Goal: Task Accomplishment & Management: Complete application form

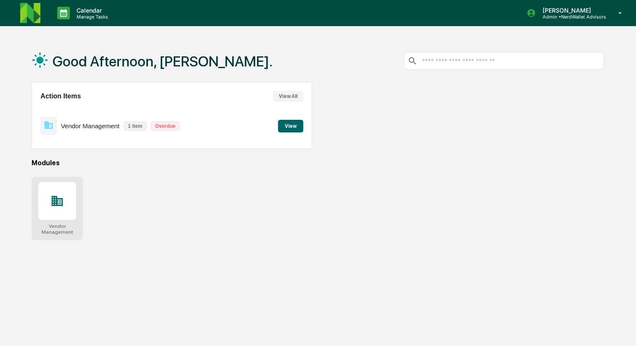
click at [62, 205] on icon at bounding box center [57, 201] width 11 height 10
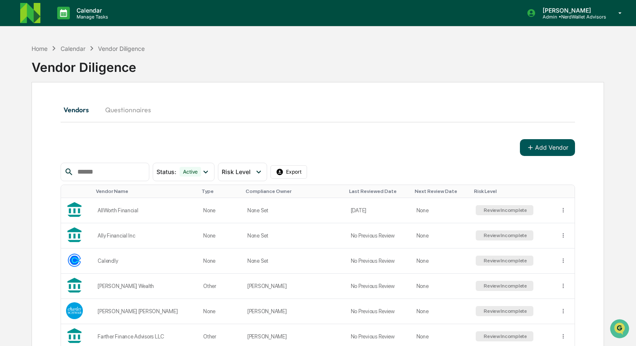
click at [532, 147] on icon at bounding box center [531, 148] width 8 height 8
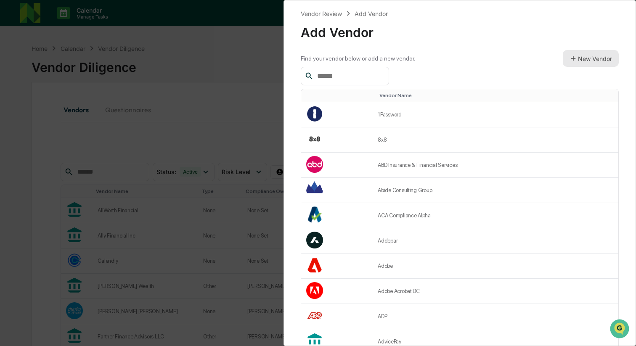
click at [575, 63] on button "New Vendor" at bounding box center [591, 58] width 56 height 17
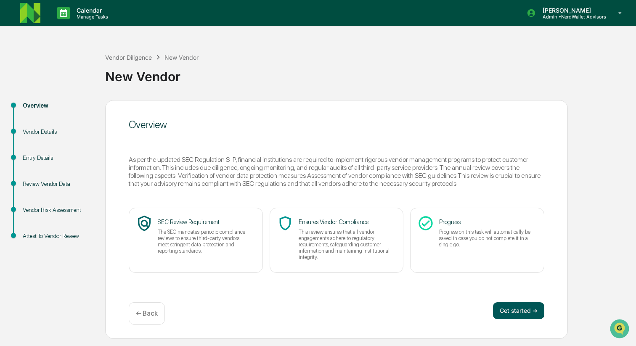
click at [506, 308] on button "Get started ➔" at bounding box center [518, 310] width 51 height 17
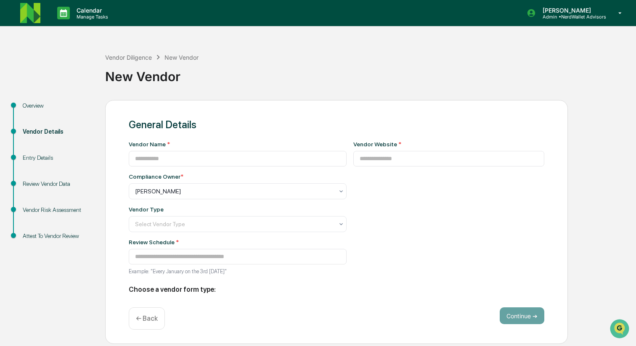
type input "**********"
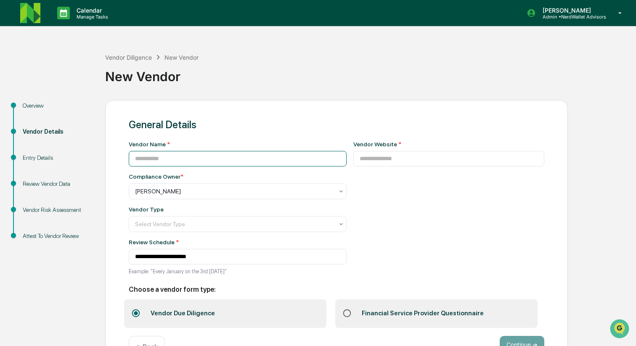
click at [263, 158] on input at bounding box center [238, 159] width 218 height 16
click at [284, 158] on input at bounding box center [238, 159] width 218 height 16
paste input "**********"
type input "**********"
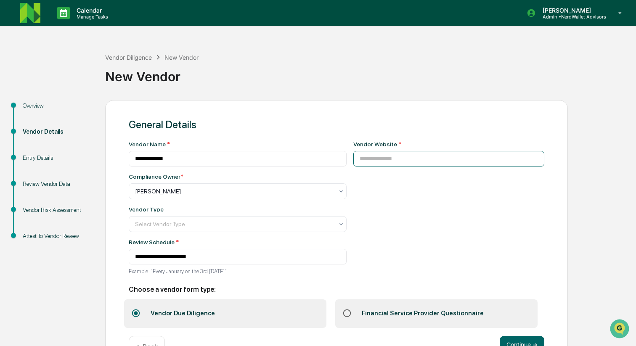
click at [406, 158] on input at bounding box center [448, 159] width 191 height 16
paste input "**********"
type input "**********"
click at [278, 225] on div at bounding box center [234, 224] width 199 height 8
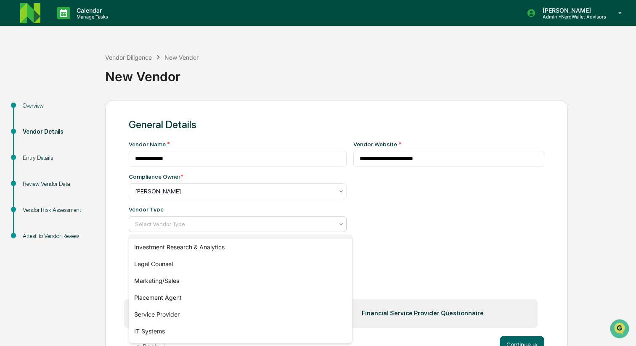
scroll to position [114, 0]
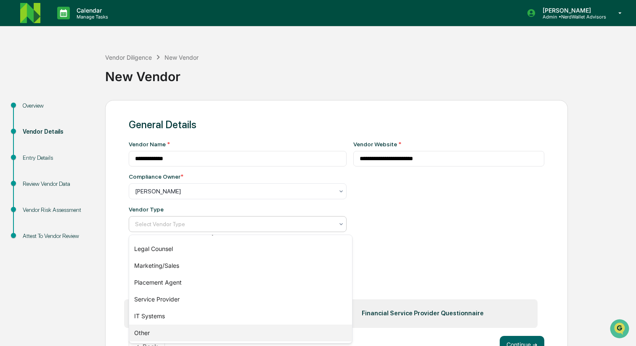
click at [204, 330] on div "Other" at bounding box center [240, 333] width 223 height 17
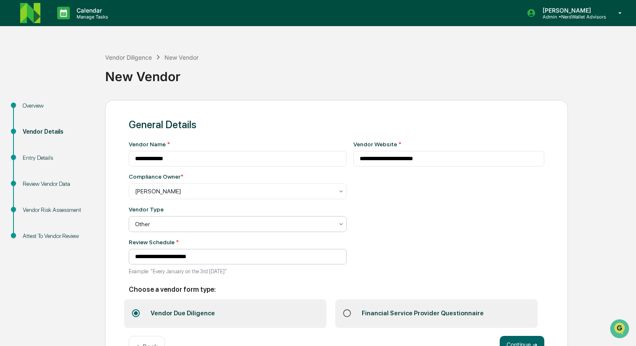
scroll to position [28, 0]
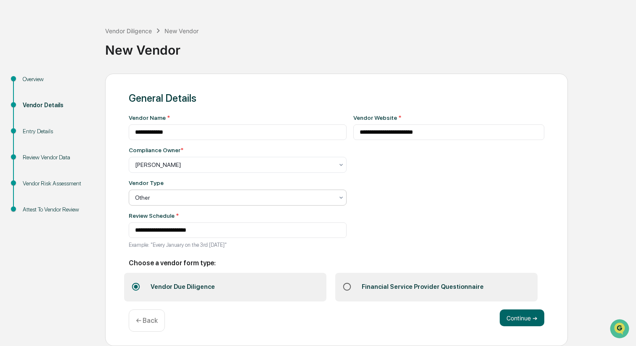
click at [402, 289] on div "Financial Service Provider Questionnaire" at bounding box center [422, 287] width 135 height 22
click at [506, 315] on button "Continue ➔" at bounding box center [522, 318] width 45 height 17
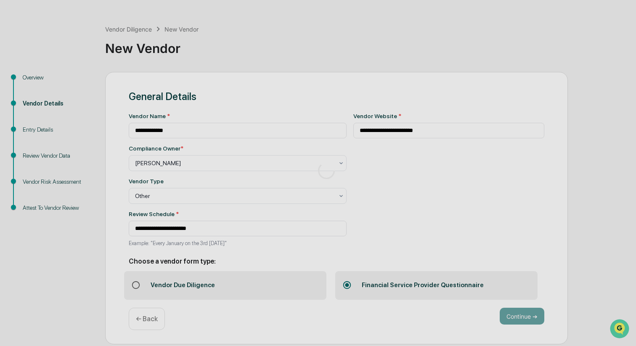
scroll to position [0, 0]
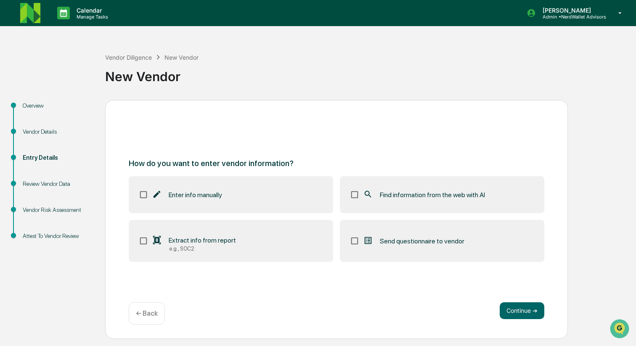
click at [455, 240] on span "Send questionnaire to vendor" at bounding box center [422, 241] width 85 height 8
click at [503, 318] on button "Continue ➔" at bounding box center [522, 310] width 45 height 17
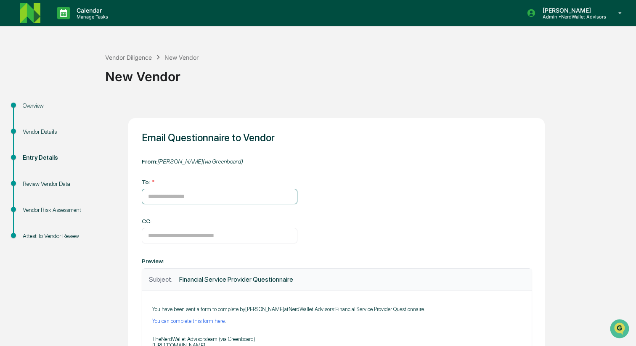
click at [263, 195] on input at bounding box center [220, 197] width 156 height 16
click at [289, 193] on input at bounding box center [220, 197] width 156 height 16
paste input "**********"
type input "**********"
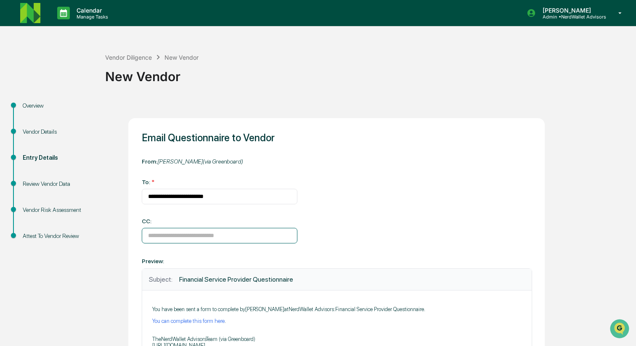
click at [252, 236] on input at bounding box center [220, 236] width 156 height 16
click at [270, 234] on input at bounding box center [220, 236] width 156 height 16
paste input "**********"
type input "**********"
click at [249, 257] on div "**********" at bounding box center [336, 270] width 416 height 305
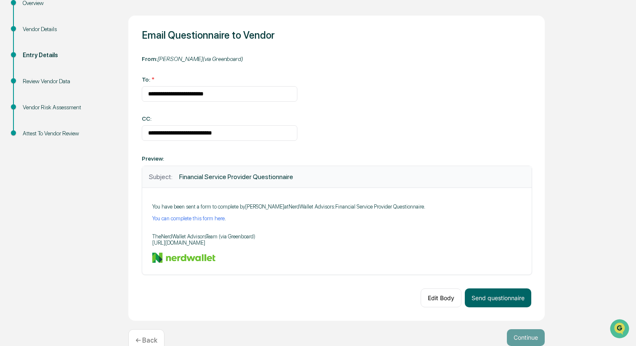
scroll to position [123, 0]
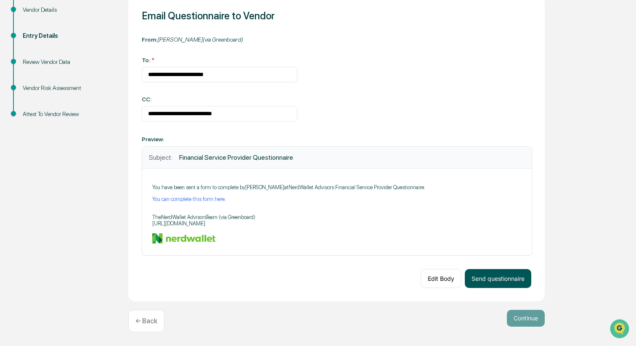
click at [509, 277] on button "Send questionnaire" at bounding box center [498, 278] width 66 height 19
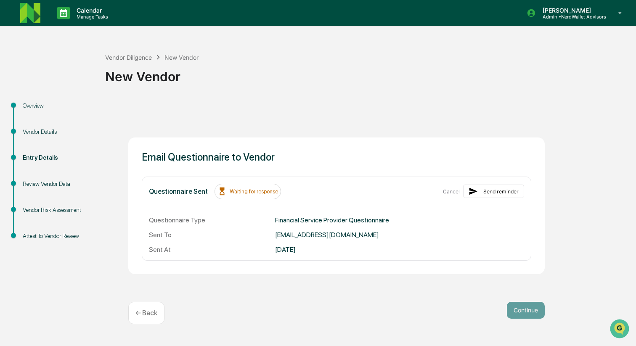
scroll to position [0, 0]
click at [141, 55] on div "Vendor Diligence" at bounding box center [128, 57] width 47 height 7
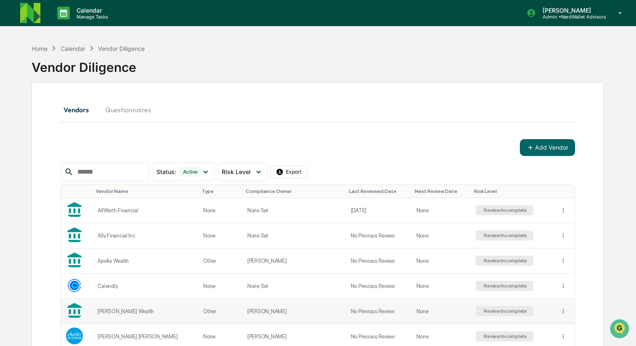
click at [112, 314] on td "[PERSON_NAME] Wealth" at bounding box center [146, 311] width 106 height 25
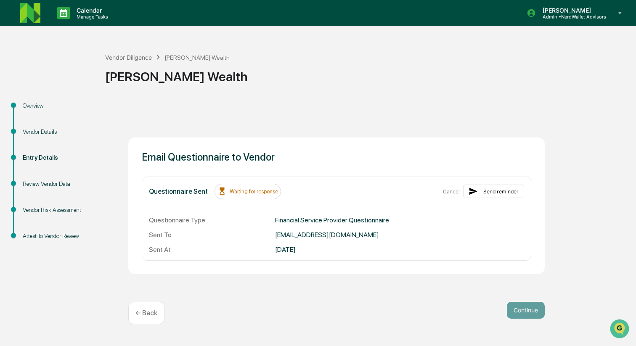
click at [71, 188] on div "Review Vendor Data" at bounding box center [57, 184] width 69 height 9
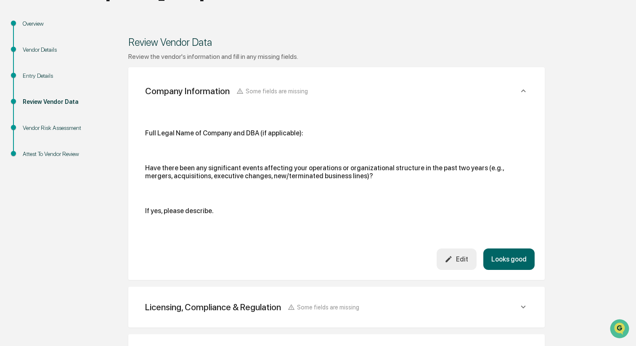
scroll to position [86, 0]
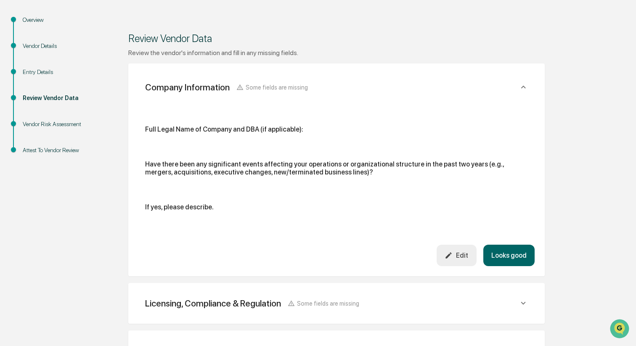
click at [460, 255] on div "Edit" at bounding box center [457, 256] width 24 height 8
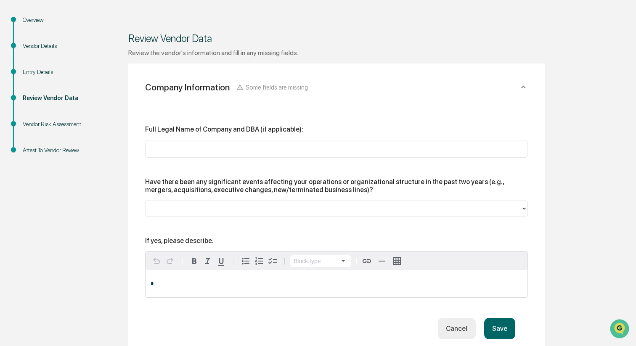
click at [336, 145] on input "text" at bounding box center [336, 149] width 370 height 8
paste input "**********"
type input "**********"
click at [174, 203] on div at bounding box center [333, 208] width 375 height 13
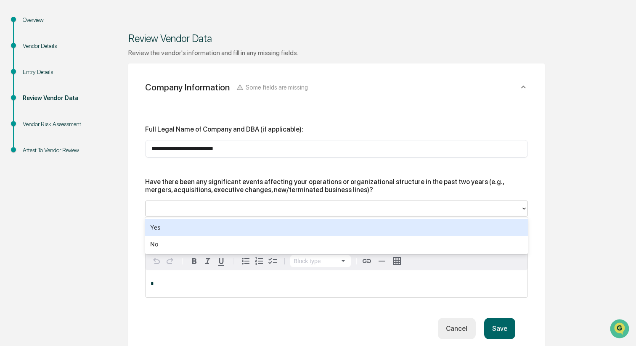
paste input "**********"
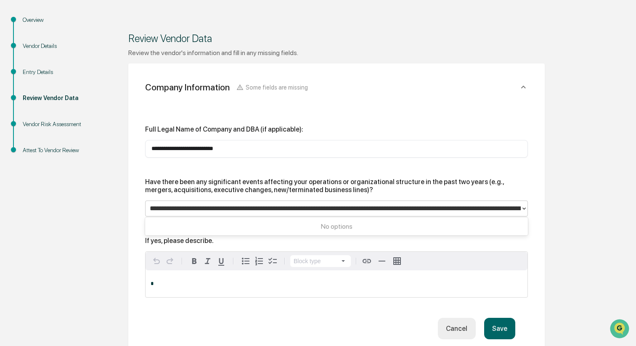
scroll to position [0, 417]
type input "**********"
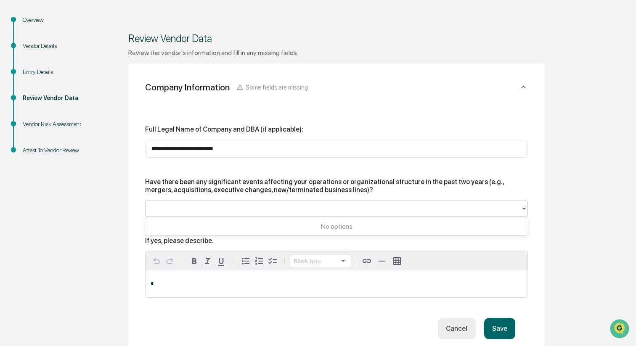
scroll to position [0, 0]
click at [141, 229] on div "**********" at bounding box center [336, 230] width 396 height 258
click at [176, 200] on div "Have there been any significant events affecting your operations or organizatio…" at bounding box center [336, 197] width 383 height 39
click at [175, 209] on div at bounding box center [333, 209] width 367 height 10
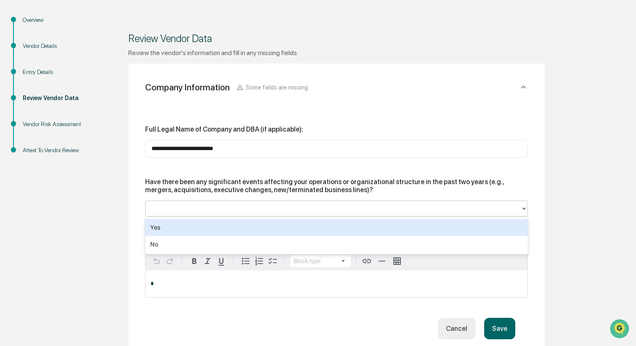
click at [174, 226] on div "Yes" at bounding box center [336, 227] width 383 height 17
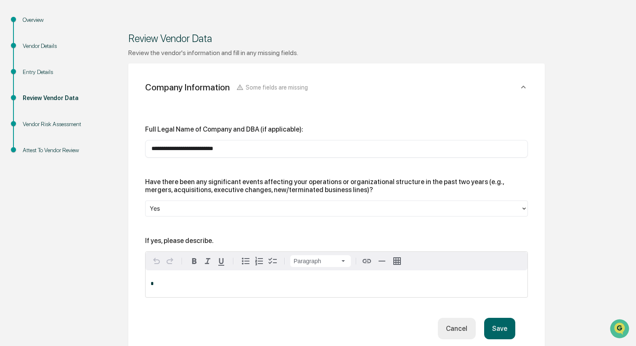
click at [165, 285] on p "*" at bounding box center [337, 284] width 372 height 6
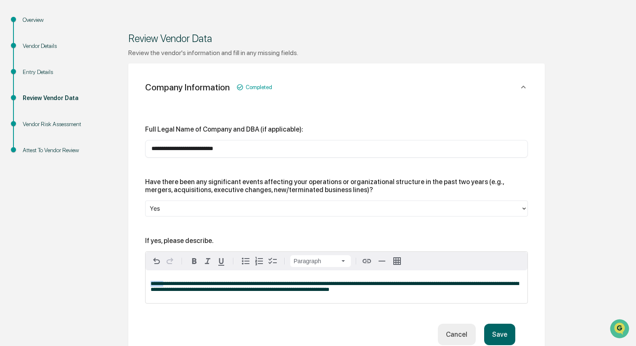
drag, startPoint x: 163, startPoint y: 284, endPoint x: 133, endPoint y: 281, distance: 30.4
click at [133, 281] on div "**********" at bounding box center [336, 219] width 416 height 311
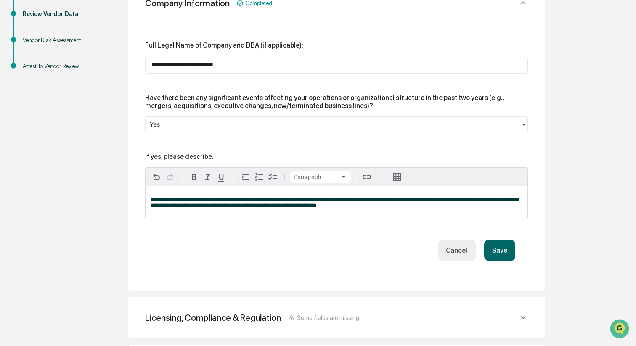
scroll to position [178, 0]
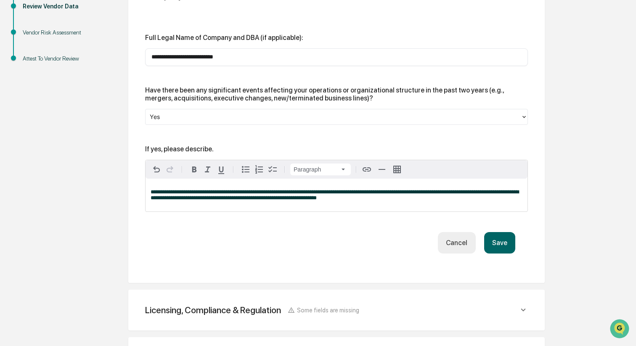
click at [494, 247] on button "Save" at bounding box center [499, 242] width 31 height 21
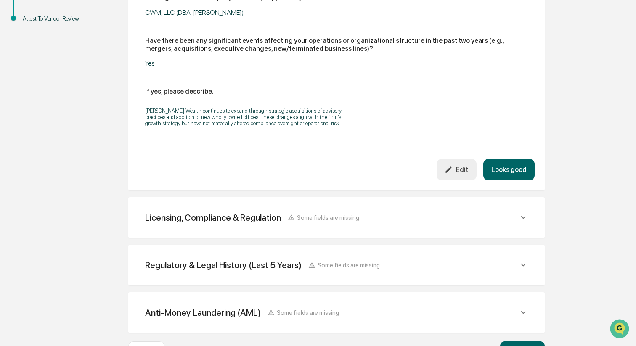
scroll to position [231, 0]
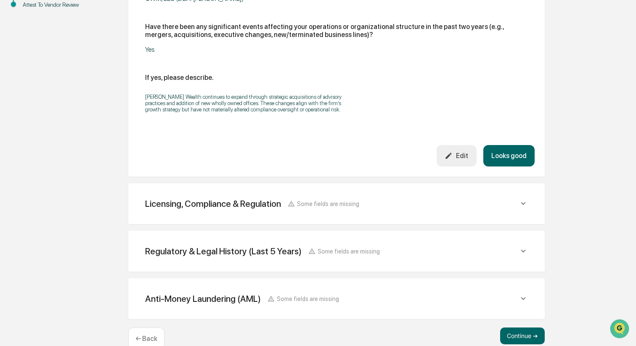
click at [510, 167] on button "Looks good" at bounding box center [508, 155] width 51 height 21
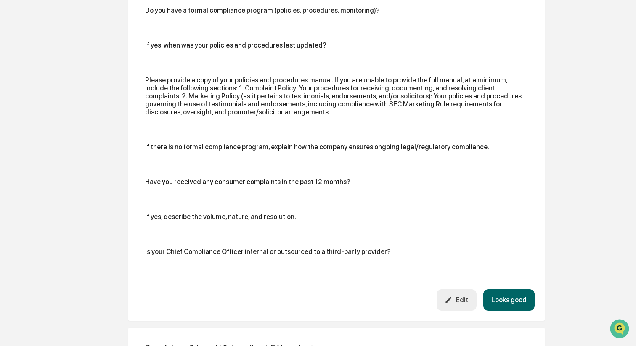
scroll to position [368, 0]
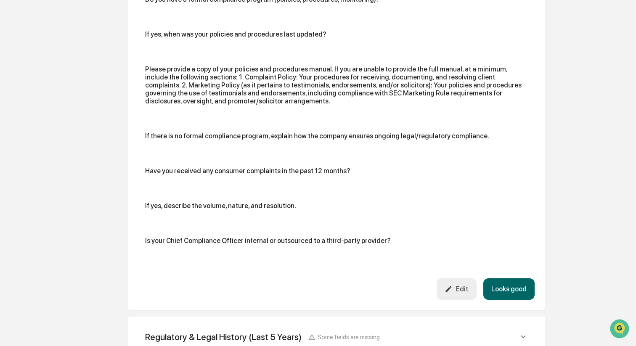
click at [454, 290] on div "Edit" at bounding box center [457, 289] width 24 height 8
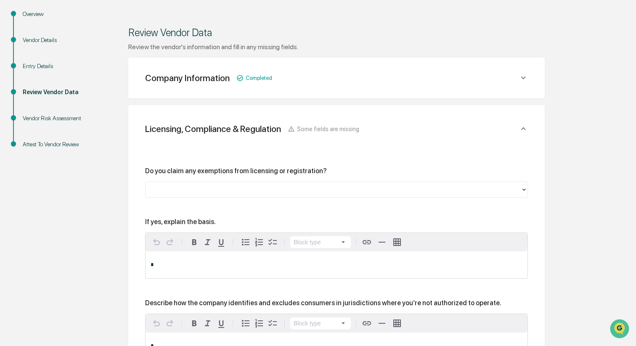
scroll to position [91, 0]
click at [343, 191] on div at bounding box center [333, 191] width 367 height 10
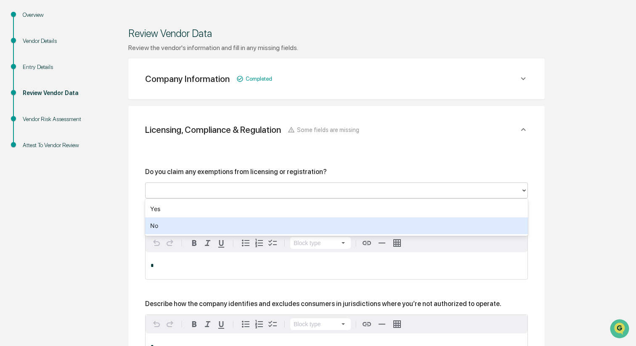
click at [323, 227] on div "No" at bounding box center [336, 225] width 383 height 17
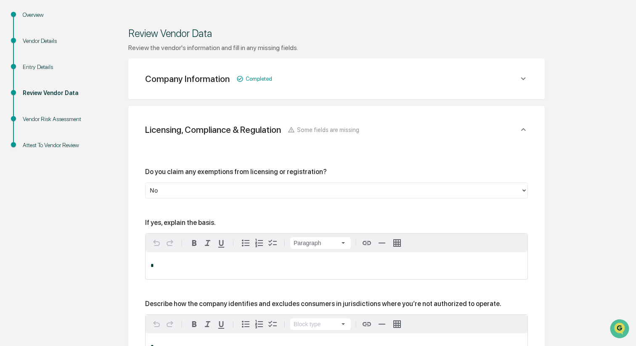
click at [289, 259] on div "*" at bounding box center [337, 265] width 382 height 27
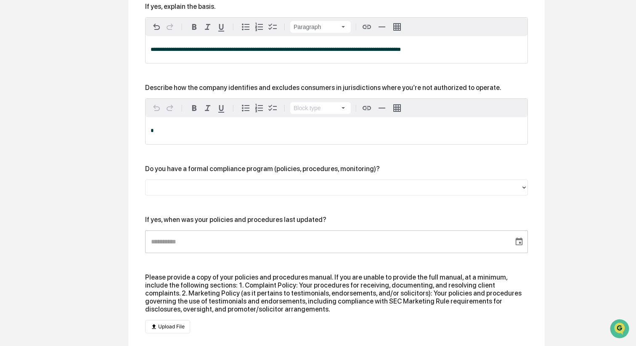
scroll to position [310, 0]
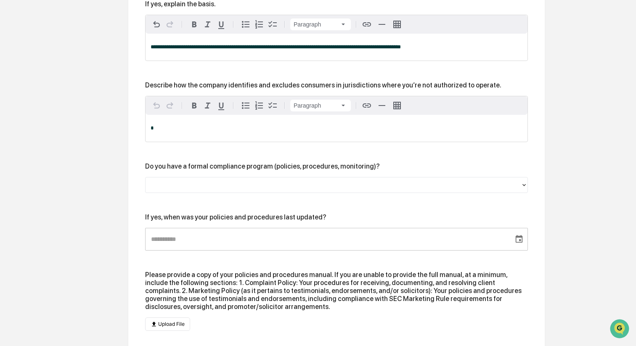
click at [253, 130] on p "*" at bounding box center [337, 128] width 372 height 6
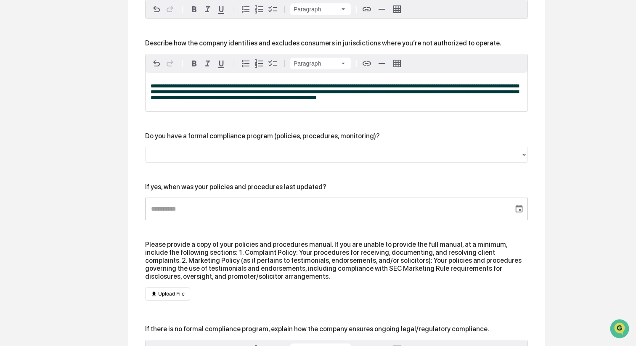
scroll to position [364, 0]
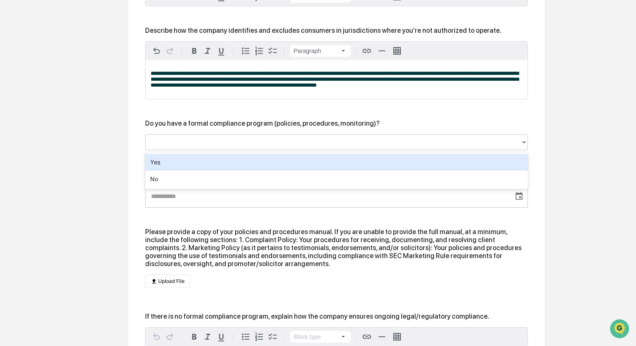
click at [194, 146] on div at bounding box center [333, 142] width 367 height 10
click at [184, 164] on div "Yes" at bounding box center [336, 162] width 383 height 17
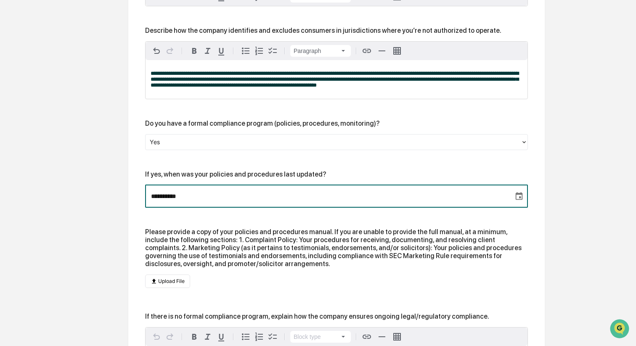
click at [188, 199] on input "**********" at bounding box center [326, 196] width 363 height 23
click at [155, 194] on input "**********" at bounding box center [326, 196] width 363 height 23
type input "**********"
click at [166, 245] on div "Please provide a copy of your policies and procedures manual. If you are unable…" at bounding box center [336, 248] width 383 height 40
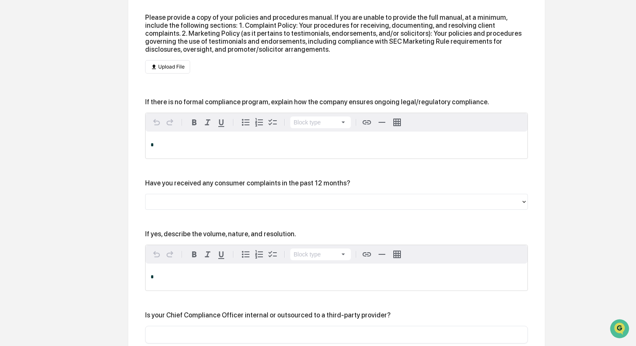
scroll to position [578, 0]
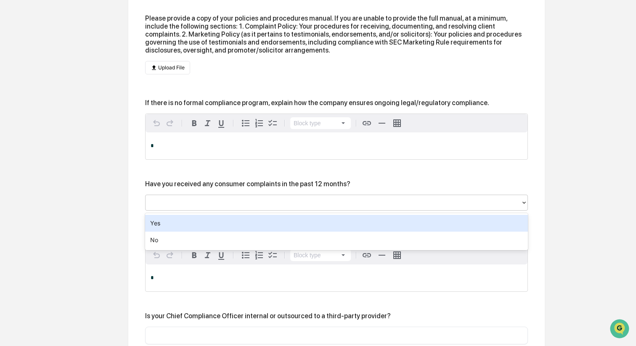
click at [173, 204] on div at bounding box center [333, 203] width 367 height 10
click at [170, 221] on div "Yes" at bounding box center [336, 223] width 383 height 17
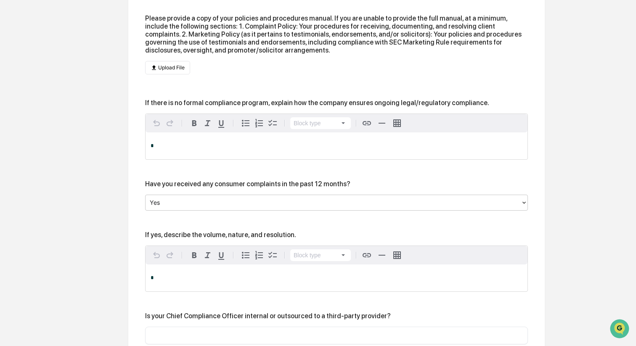
click at [163, 270] on div "*" at bounding box center [337, 278] width 382 height 27
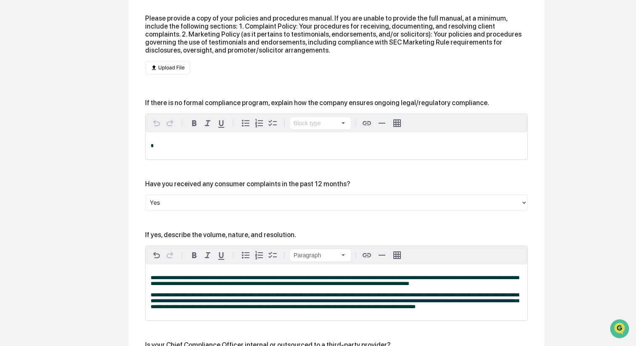
click at [162, 278] on span "**********" at bounding box center [335, 280] width 368 height 11
click at [258, 254] on icon "button" at bounding box center [259, 255] width 8 height 8
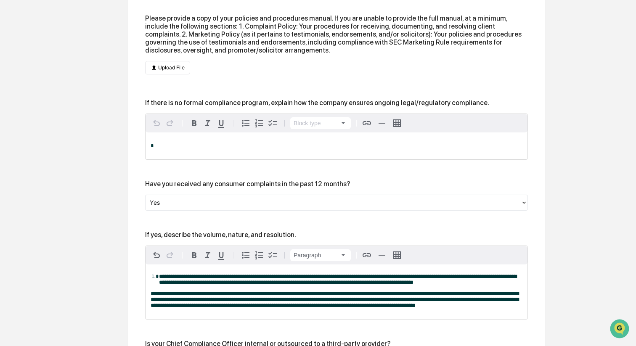
click at [151, 302] on span "**********" at bounding box center [335, 299] width 368 height 17
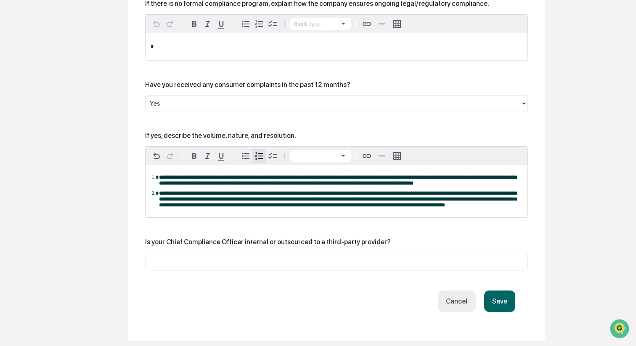
scroll to position [682, 0]
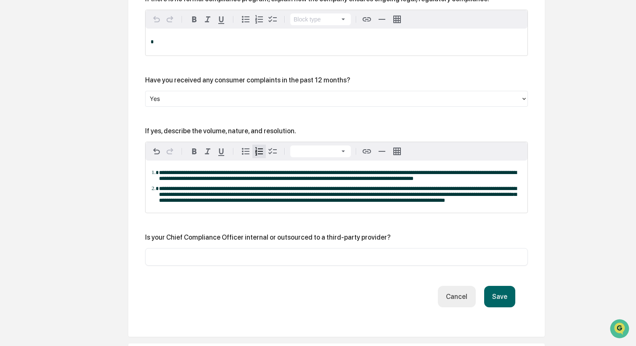
click at [210, 261] on input "text" at bounding box center [336, 257] width 370 height 8
click at [170, 261] on input "text" at bounding box center [336, 257] width 370 height 8
paste input "**********"
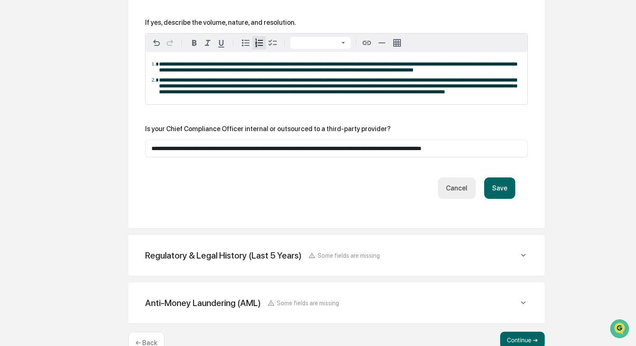
scroll to position [813, 0]
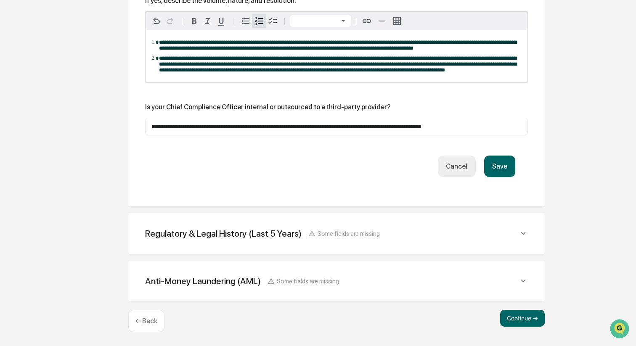
type input "**********"
click at [505, 175] on button "Save" at bounding box center [499, 166] width 31 height 21
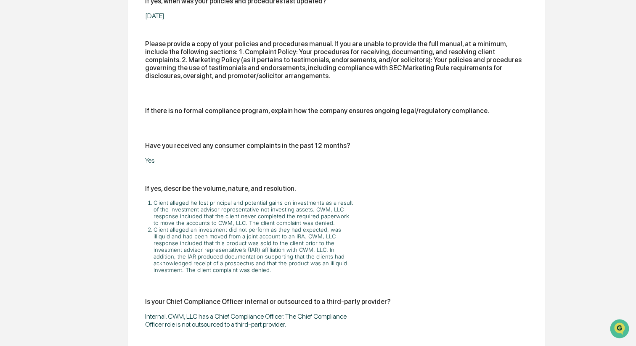
scroll to position [666, 0]
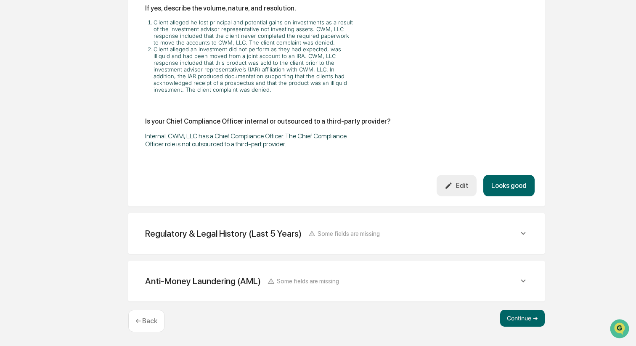
click at [387, 233] on div "Regulatory & Legal History (Last 5 Years) Some fields are missing" at bounding box center [332, 233] width 374 height 11
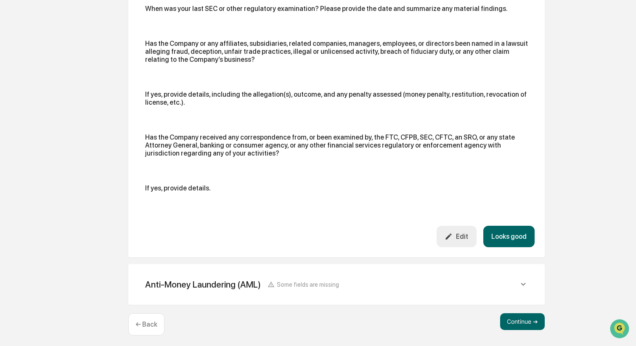
scroll to position [936, 0]
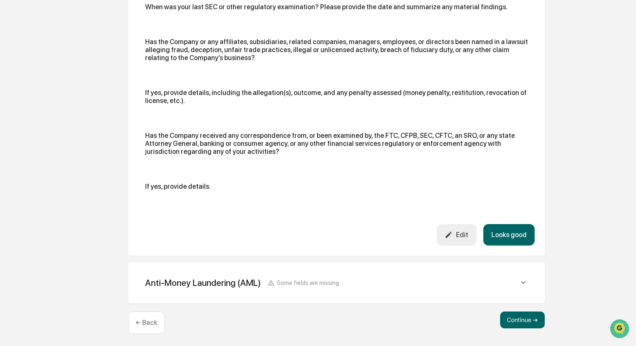
click at [454, 239] on div "Edit" at bounding box center [457, 235] width 24 height 8
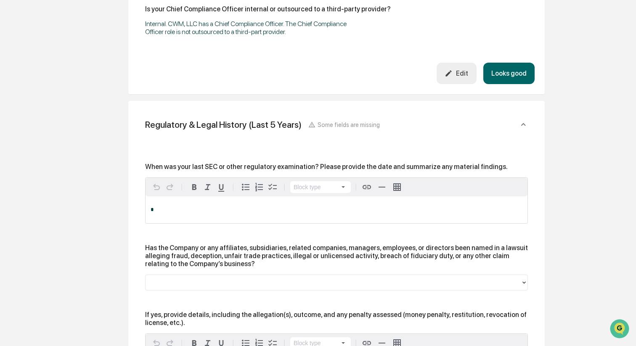
scroll to position [775, 0]
click at [211, 207] on div "*" at bounding box center [337, 210] width 382 height 27
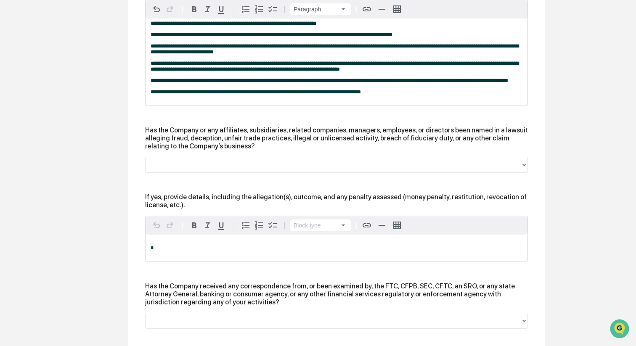
scroll to position [965, 0]
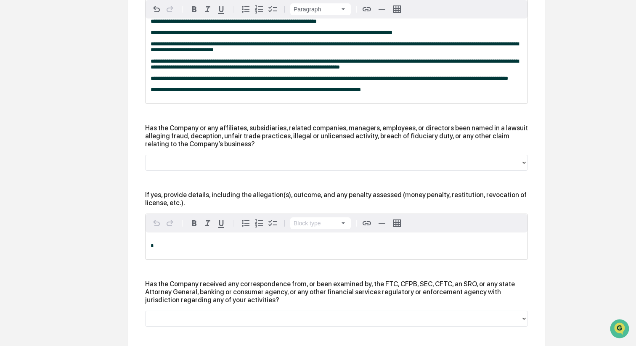
click at [235, 167] on div at bounding box center [333, 163] width 367 height 10
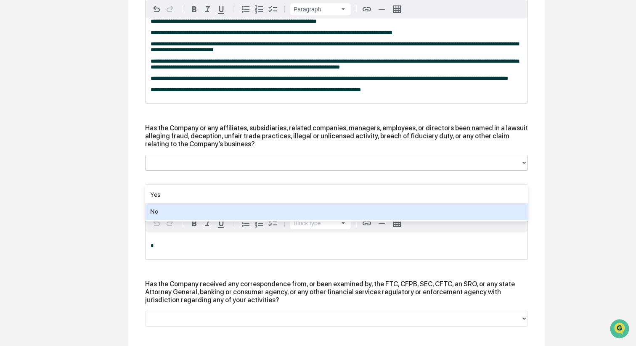
click at [228, 209] on div "No" at bounding box center [336, 211] width 383 height 17
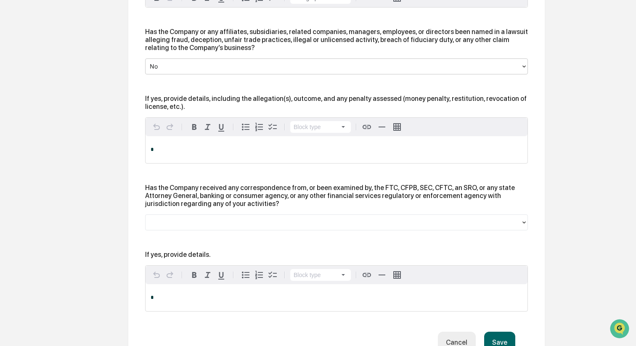
scroll to position [1074, 0]
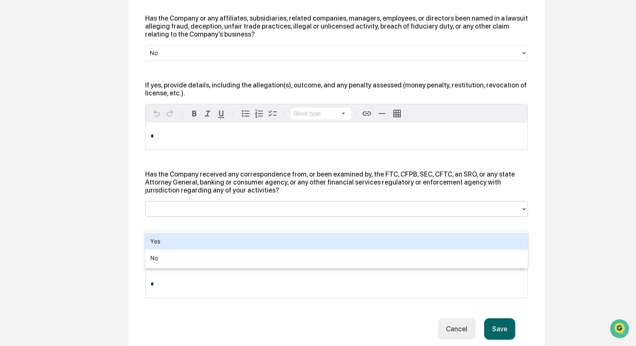
click at [170, 214] on div at bounding box center [333, 209] width 367 height 10
click at [170, 241] on div "Yes" at bounding box center [336, 241] width 383 height 17
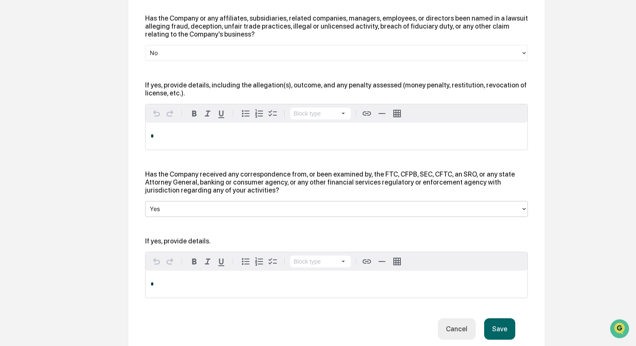
click at [163, 291] on div "*" at bounding box center [337, 284] width 382 height 27
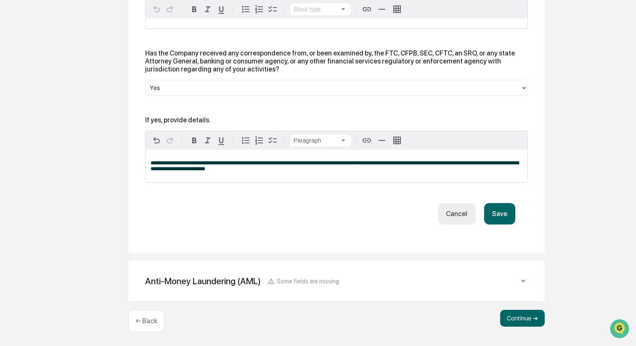
scroll to position [1204, 0]
click at [493, 222] on button "Save" at bounding box center [499, 213] width 31 height 21
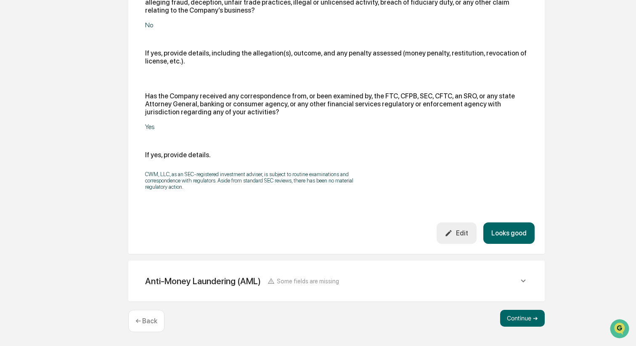
click at [495, 236] on button "Looks good" at bounding box center [508, 233] width 51 height 21
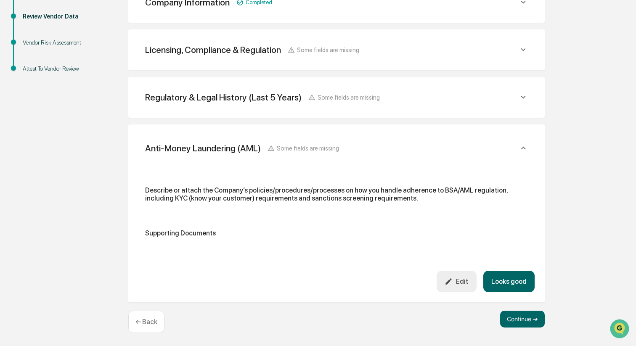
scroll to position [167, 0]
click at [457, 98] on div "Regulatory & Legal History (Last 5 Years) Some fields are missing" at bounding box center [332, 98] width 374 height 11
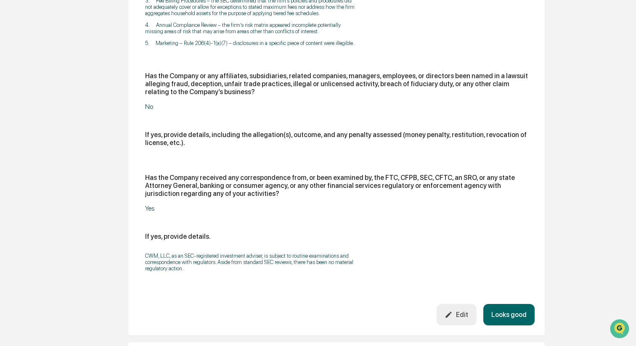
scroll to position [431, 0]
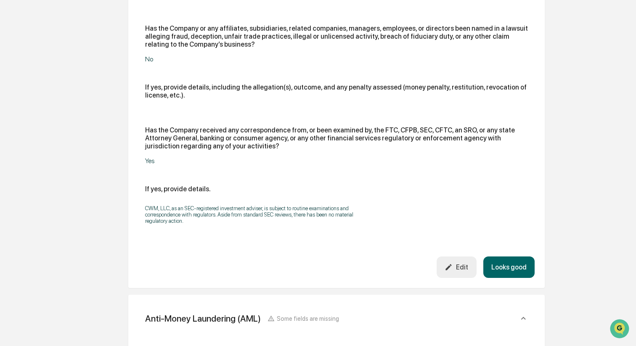
click at [449, 278] on button "Edit" at bounding box center [457, 267] width 40 height 21
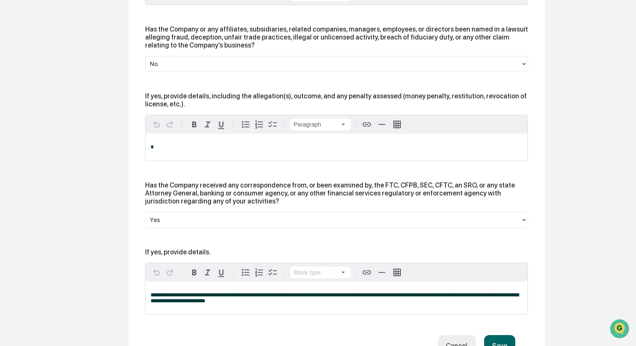
click at [168, 152] on div "*" at bounding box center [337, 147] width 382 height 27
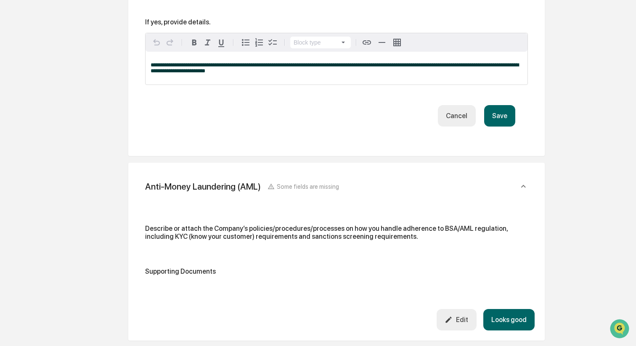
scroll to position [672, 0]
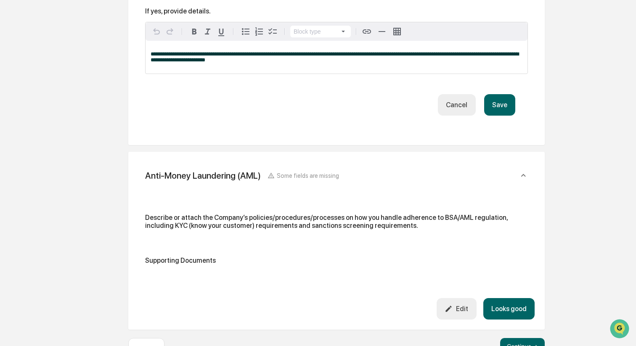
click at [493, 116] on button "Save" at bounding box center [499, 104] width 31 height 21
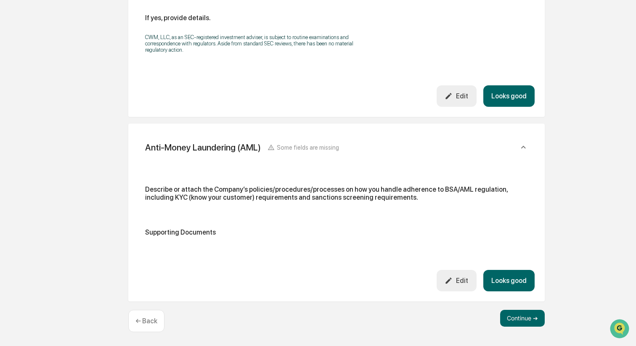
click at [493, 105] on button "Looks good" at bounding box center [508, 95] width 51 height 21
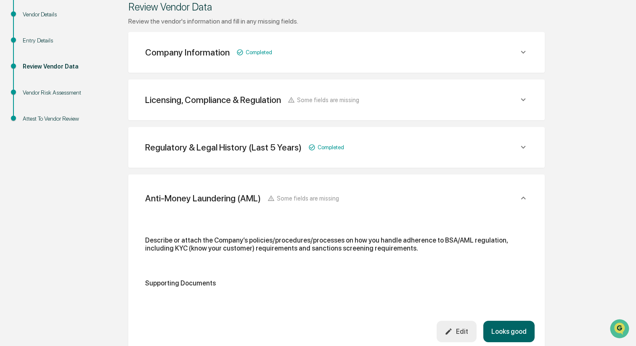
scroll to position [167, 0]
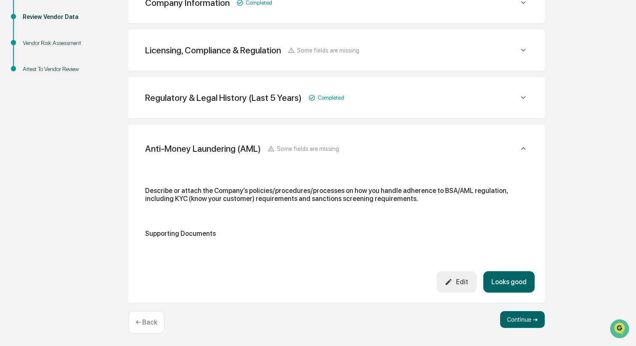
click at [169, 197] on div "Describe or attach the Company’s policies/procedures/processes on how you handl…" at bounding box center [336, 195] width 383 height 16
click at [454, 284] on div "Edit" at bounding box center [457, 282] width 24 height 8
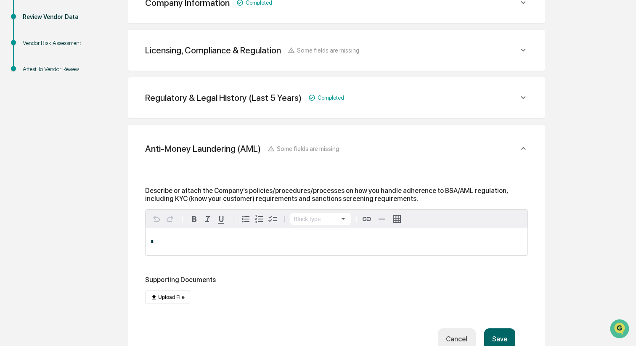
click at [366, 240] on p "*" at bounding box center [337, 242] width 372 height 6
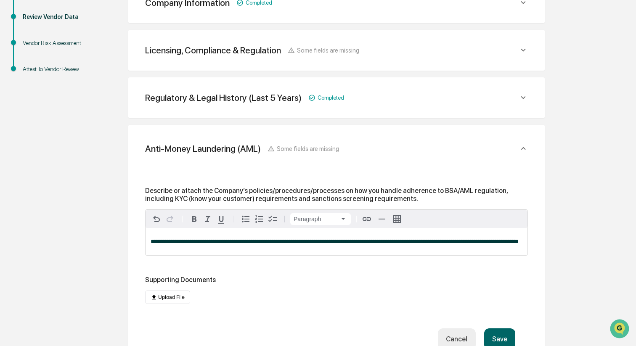
click at [499, 342] on button "Save" at bounding box center [499, 339] width 31 height 21
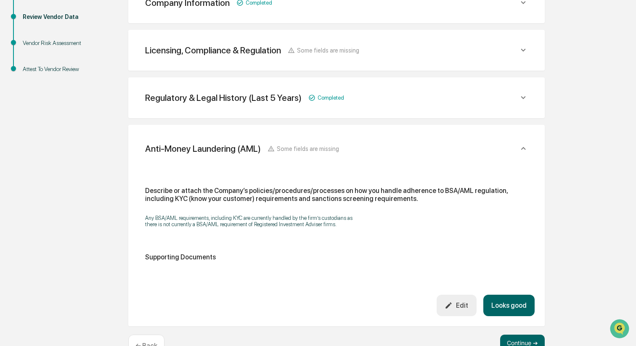
click at [497, 308] on button "Looks good" at bounding box center [508, 305] width 51 height 21
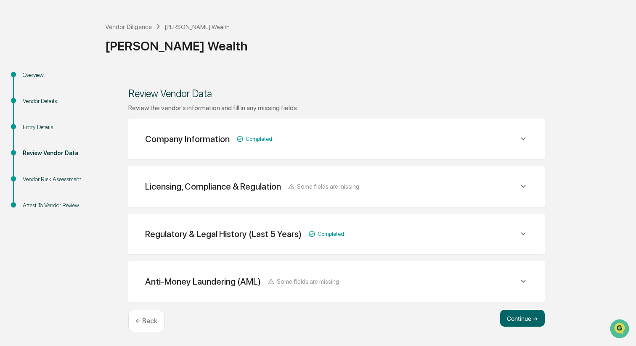
scroll to position [30, 0]
click at [398, 188] on div "Licensing, Compliance & Regulation Some fields are missing" at bounding box center [332, 187] width 374 height 11
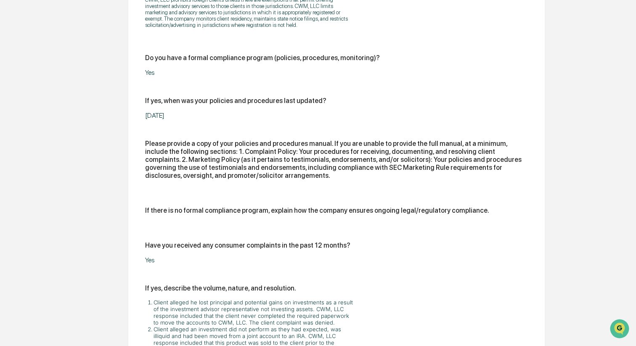
scroll to position [384, 0]
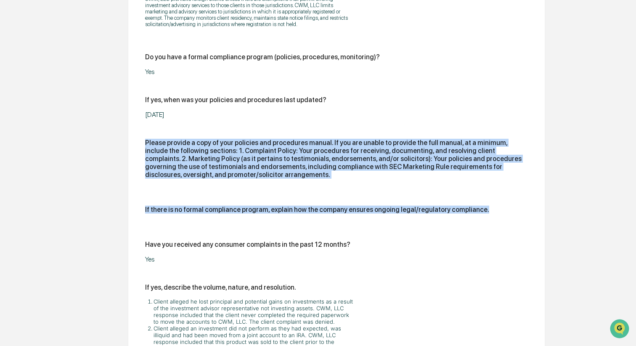
drag, startPoint x: 500, startPoint y: 215, endPoint x: 145, endPoint y: 144, distance: 361.8
click at [145, 144] on div "Do you claim any exemptions from licensing or registration? No If yes, explain …" at bounding box center [336, 150] width 383 height 553
copy div "Please provide a copy of your policies and procedures manual. If you are unable…"
